Goal: Task Accomplishment & Management: Manage account settings

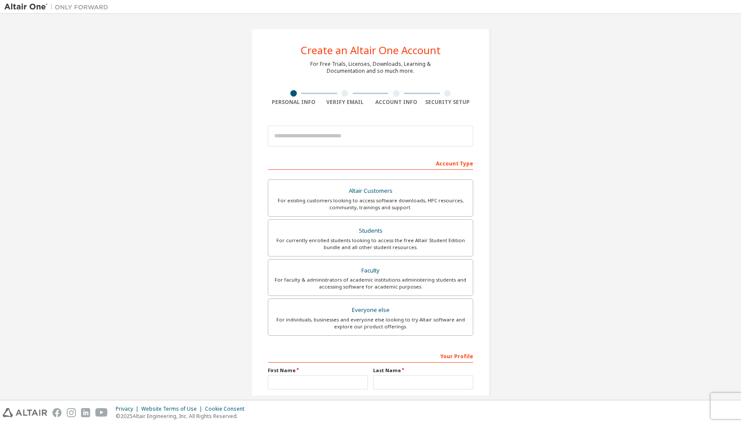
drag, startPoint x: 350, startPoint y: 146, endPoint x: 352, endPoint y: 141, distance: 6.2
click at [350, 146] on div at bounding box center [370, 135] width 205 height 29
click at [355, 133] on input "email" at bounding box center [370, 136] width 205 height 21
type input "**********"
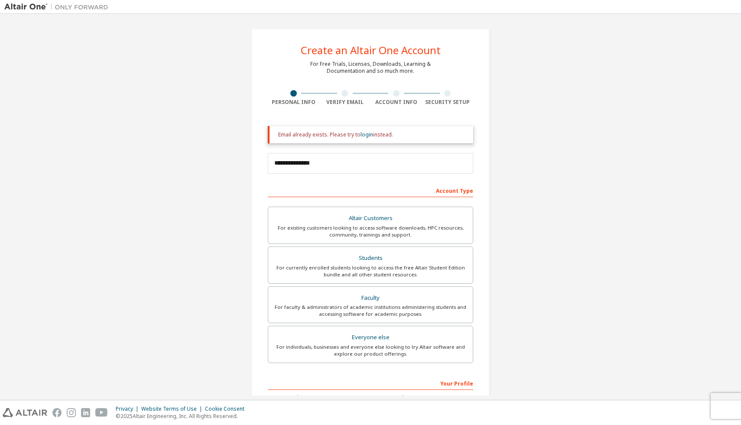
click at [386, 245] on div "Altair Customers For existing customers looking to access software downloads, H…" at bounding box center [370, 286] width 205 height 159
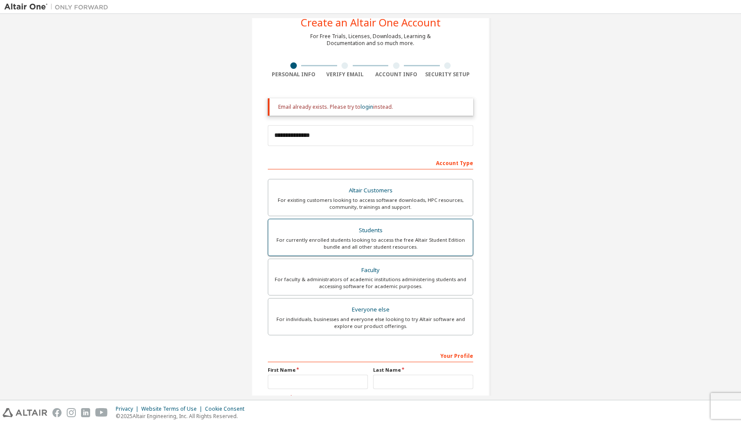
scroll to position [33, 0]
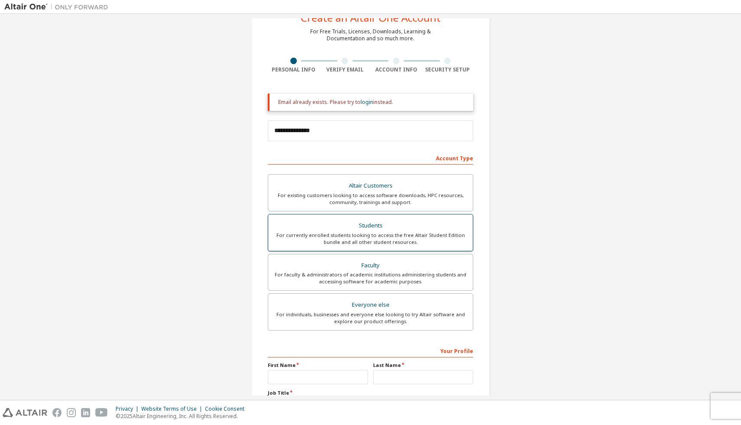
click at [358, 241] on div "For currently enrolled students looking to access the free Altair Student Editi…" at bounding box center [370, 239] width 194 height 14
click at [362, 102] on link "login" at bounding box center [367, 101] width 13 height 7
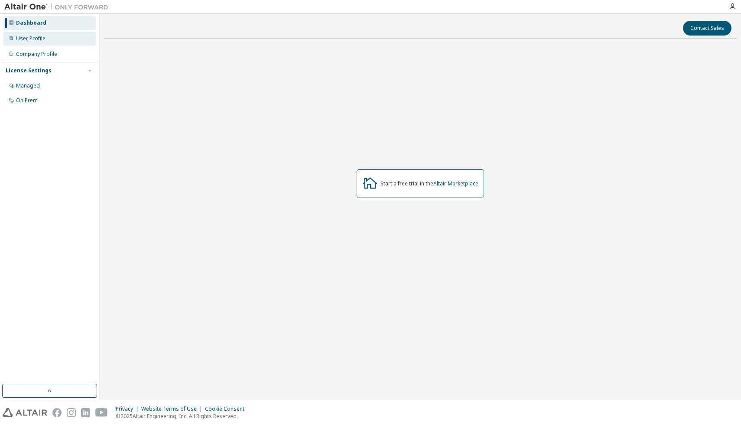
click at [45, 42] on div "User Profile" at bounding box center [49, 39] width 92 height 14
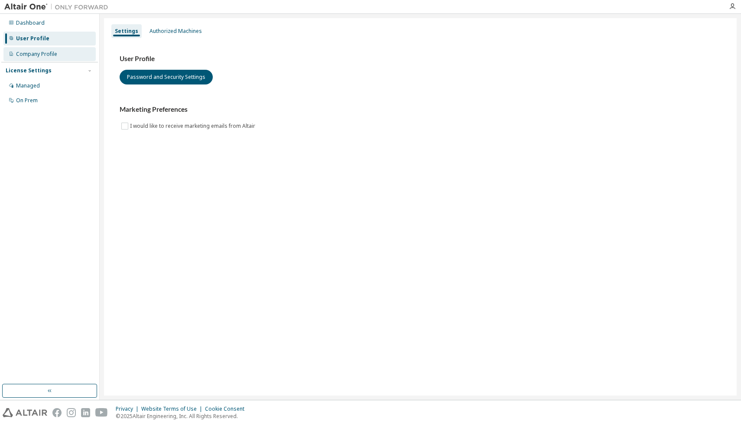
click at [54, 54] on div "Company Profile" at bounding box center [36, 54] width 41 height 7
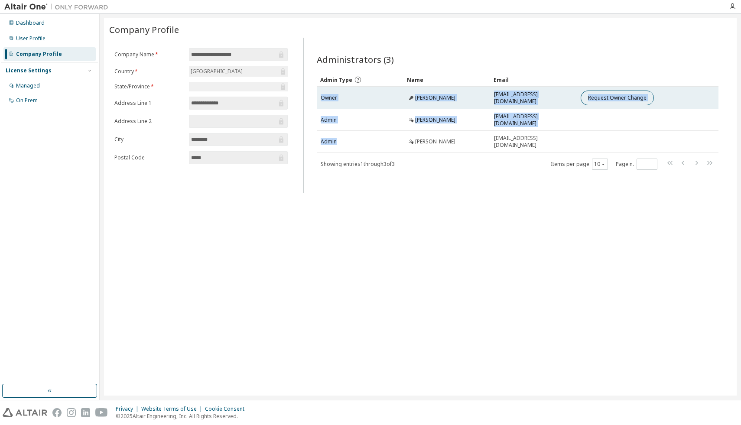
drag, startPoint x: 338, startPoint y: 142, endPoint x: 327, endPoint y: 92, distance: 51.2
click at [327, 92] on tbody "Owner [PERSON_NAME] [EMAIL_ADDRESS][DOMAIN_NAME] Request Owner Change Admin [PE…" at bounding box center [518, 120] width 402 height 66
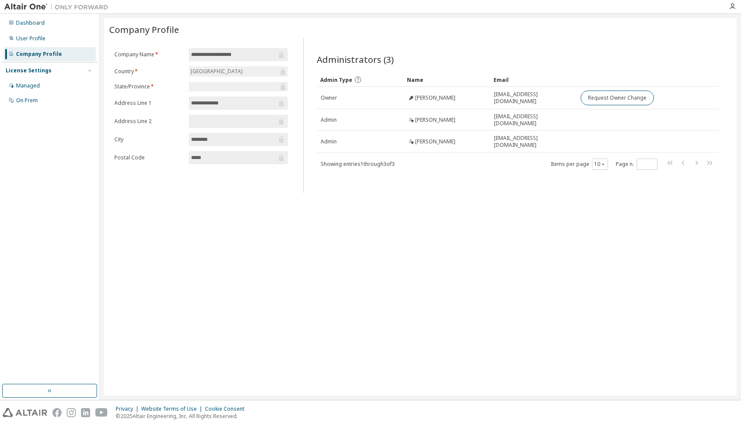
click at [358, 183] on div "Administrators (3) Clear Load Save Save As Field Operator Value Select filter S…" at bounding box center [517, 118] width 423 height 150
click at [52, 83] on div "Managed" at bounding box center [49, 86] width 92 height 14
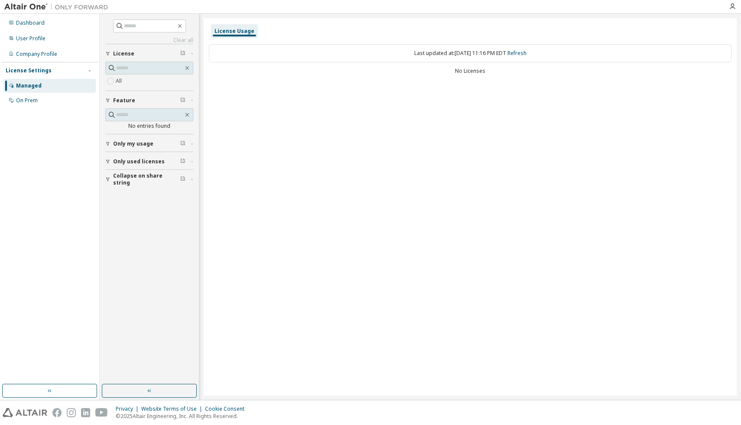
click at [146, 160] on span "Only used licenses" at bounding box center [139, 161] width 52 height 7
click at [134, 161] on span "Only used licenses" at bounding box center [139, 161] width 52 height 7
click at [50, 100] on div "On Prem" at bounding box center [49, 101] width 92 height 14
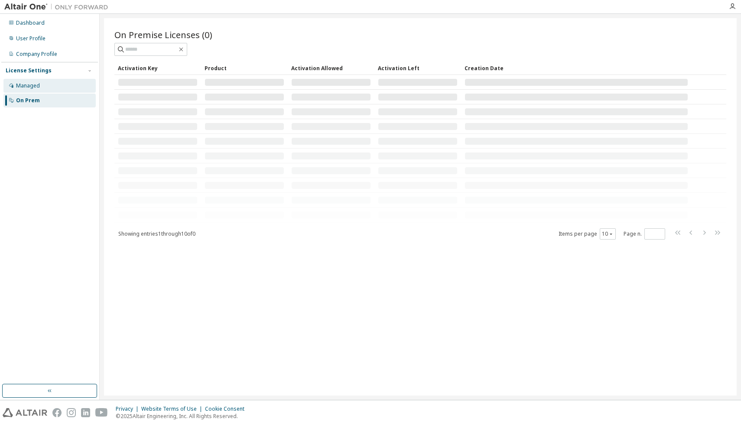
click at [49, 91] on div "Managed" at bounding box center [49, 86] width 92 height 14
